Goal: Task Accomplishment & Management: Use online tool/utility

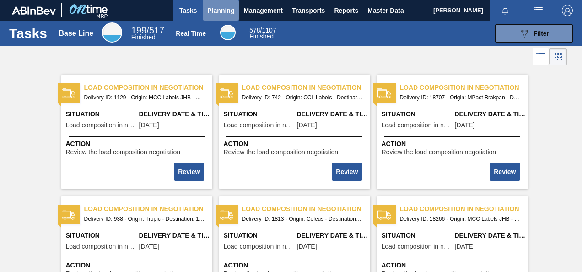
click at [223, 16] on button "Planning" at bounding box center [221, 10] width 36 height 21
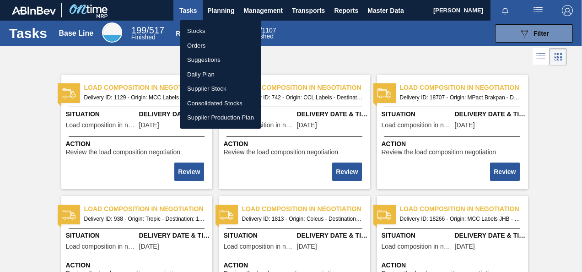
click at [201, 42] on li "Orders" at bounding box center [220, 45] width 81 height 15
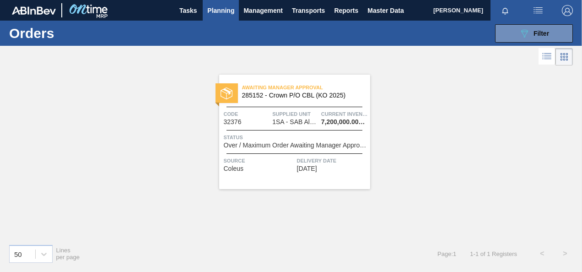
click at [202, 110] on div "Awaiting Manager Approval 285152 - Crown P/O CBL (KO 2025) Code 32376 Supplied …" at bounding box center [291, 152] width 582 height 169
click at [296, 135] on span "Status" at bounding box center [296, 137] width 144 height 9
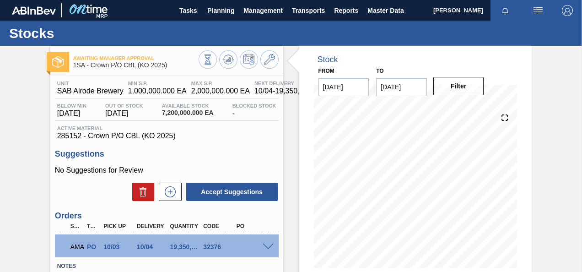
click at [556, 162] on div "Awaiting Manager Approval 1SA - Crown P/O CBL (KO 2025) Unit SAB Alrode Brewery…" at bounding box center [291, 220] width 582 height 348
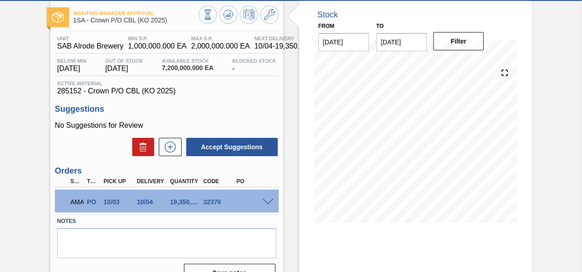
scroll to position [73, 0]
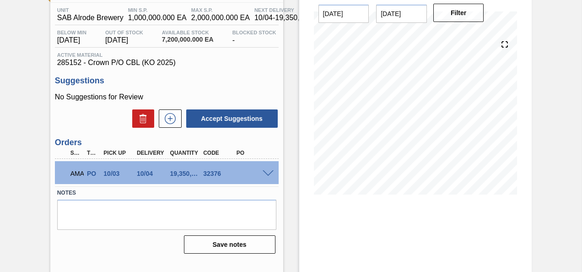
click at [267, 175] on span at bounding box center [268, 173] width 11 height 7
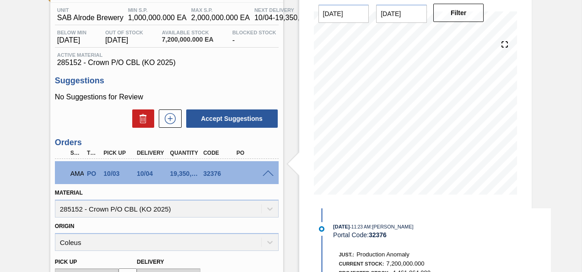
click at [558, 189] on div "Awaiting Manager Approval 1SA - Crown P/O CBL (KO 2025) Unit SAB Alrode Brewery…" at bounding box center [291, 228] width 582 height 510
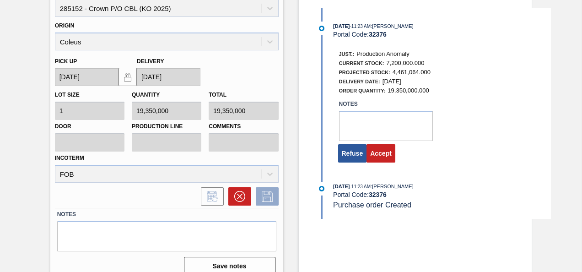
scroll to position [274, 0]
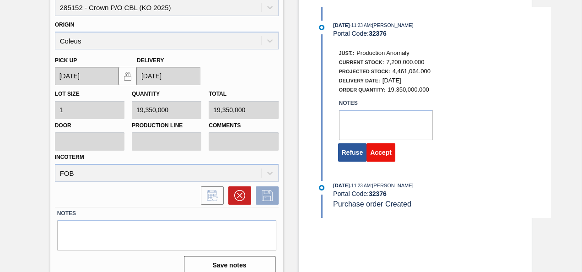
click at [384, 152] on button "Accept" at bounding box center [380, 152] width 29 height 18
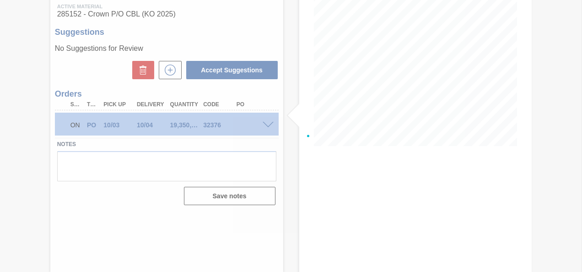
scroll to position [122, 0]
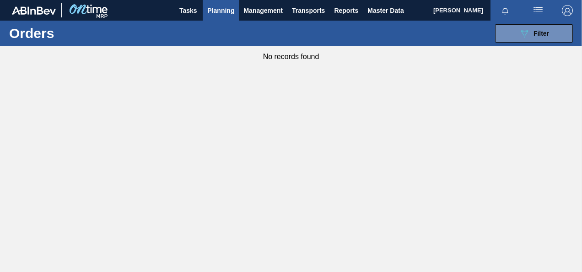
click at [136, 98] on main "Tasks Planning Management Transports Reports Master Data Tshepo Lekgotla Mark a…" at bounding box center [291, 136] width 582 height 272
